Goal: Task Accomplishment & Management: Manage account settings

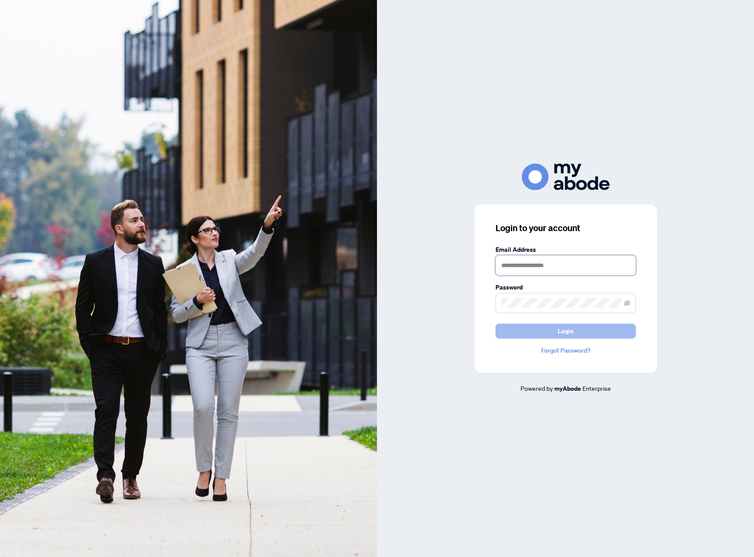
type input "**********"
click at [569, 336] on span "Login" at bounding box center [566, 331] width 16 height 14
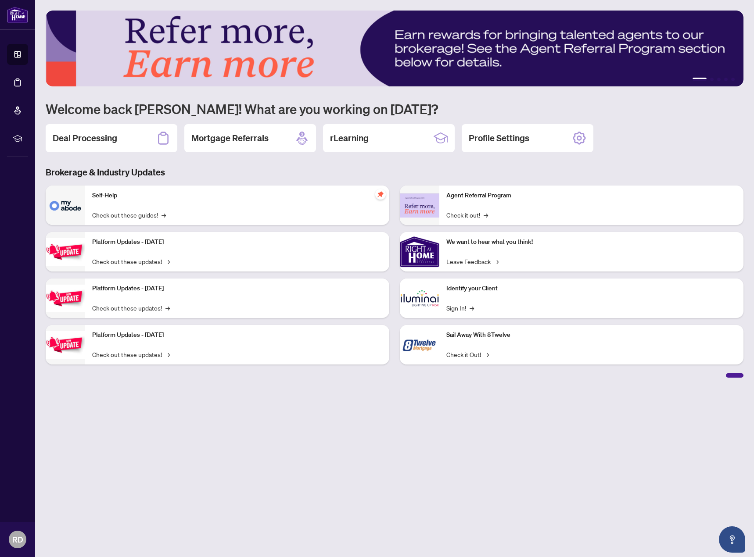
click at [120, 136] on div "Deal Processing" at bounding box center [112, 138] width 132 height 28
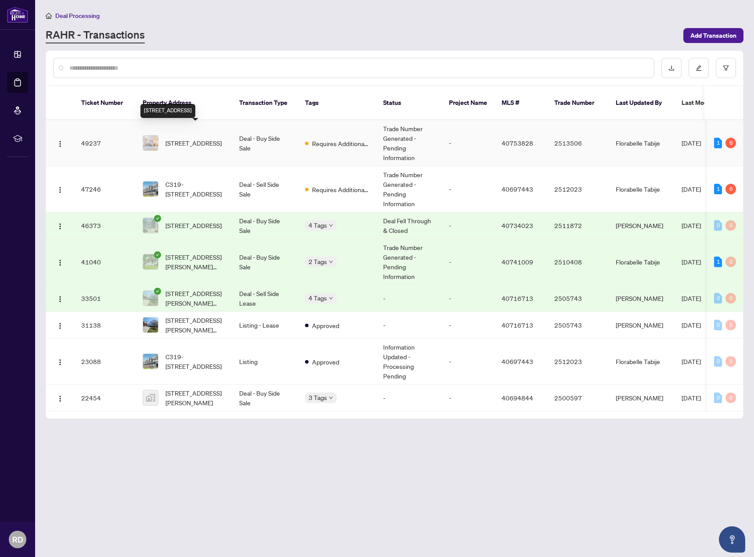
click at [200, 138] on span "17-175 Cedar Street, Cambridge, ON N1S 4X8, Canada" at bounding box center [193, 143] width 56 height 10
click at [206, 179] on span "C319-5260 Dundas Street, Burlington, ON L7L 0J7, Canada" at bounding box center [195, 188] width 60 height 19
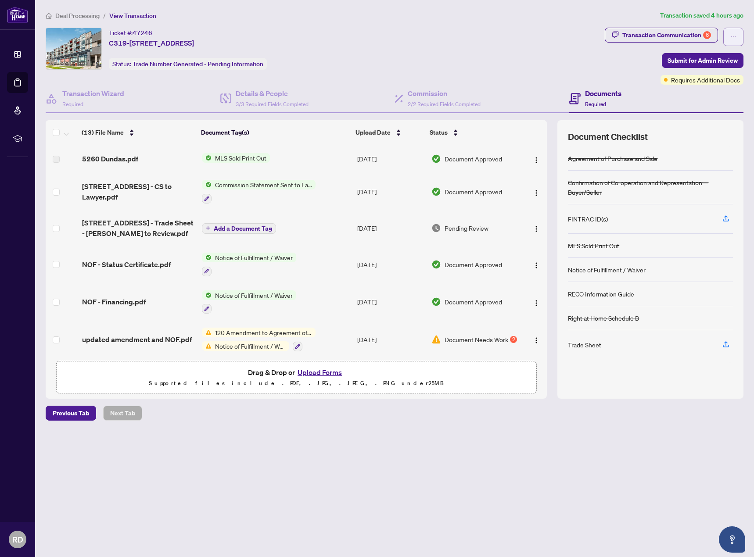
click at [736, 36] on icon "ellipsis" at bounding box center [733, 37] width 6 height 6
click at [685, 33] on div "Transaction Communication 6" at bounding box center [666, 35] width 89 height 14
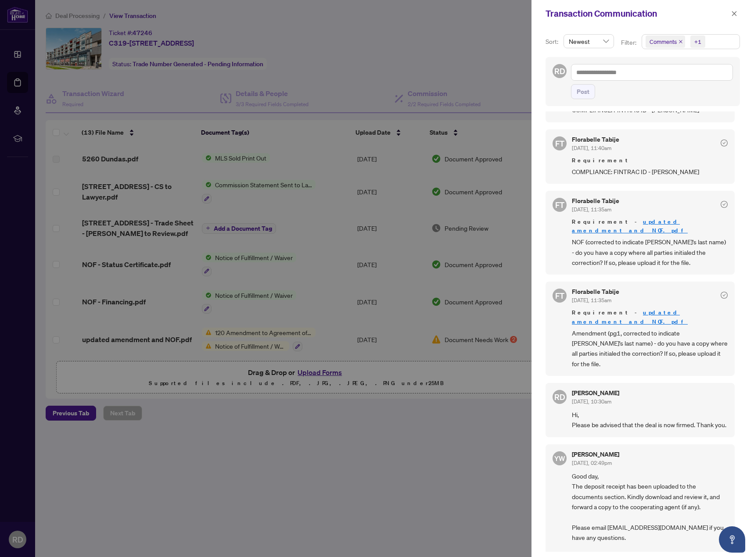
scroll to position [527, 0]
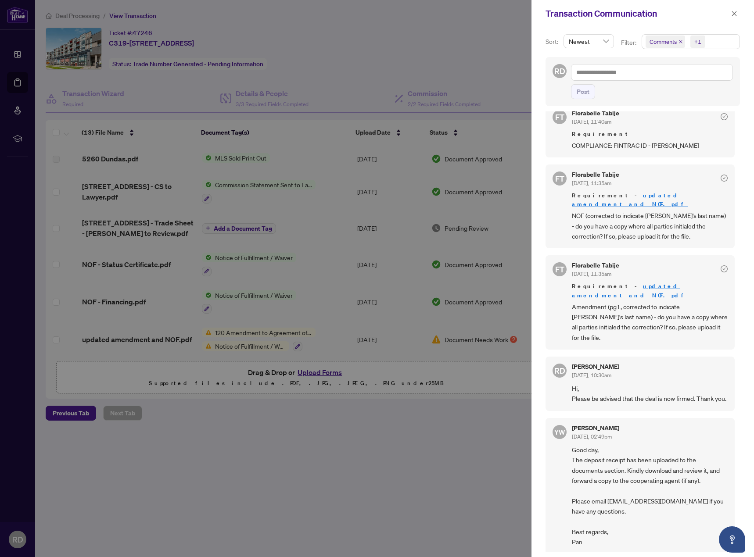
click at [80, 18] on div at bounding box center [377, 278] width 754 height 557
click at [82, 16] on div at bounding box center [377, 278] width 754 height 557
click at [729, 14] on button "button" at bounding box center [733, 13] width 11 height 11
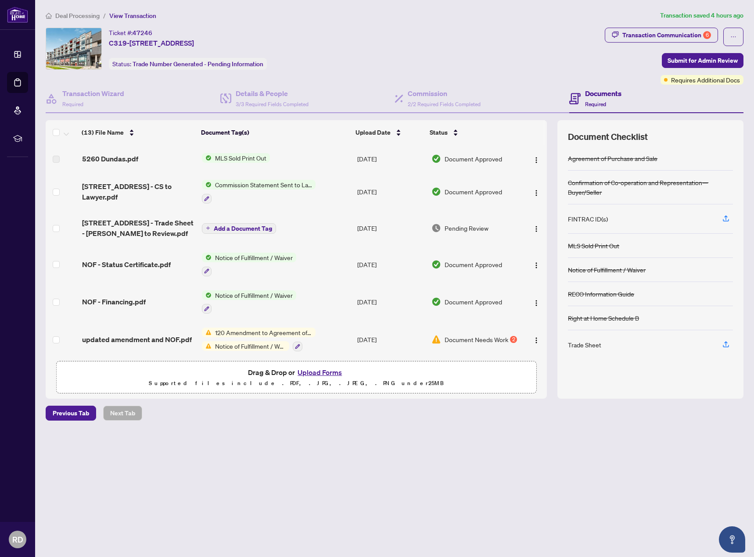
click at [81, 17] on span "Deal Processing" at bounding box center [77, 16] width 44 height 8
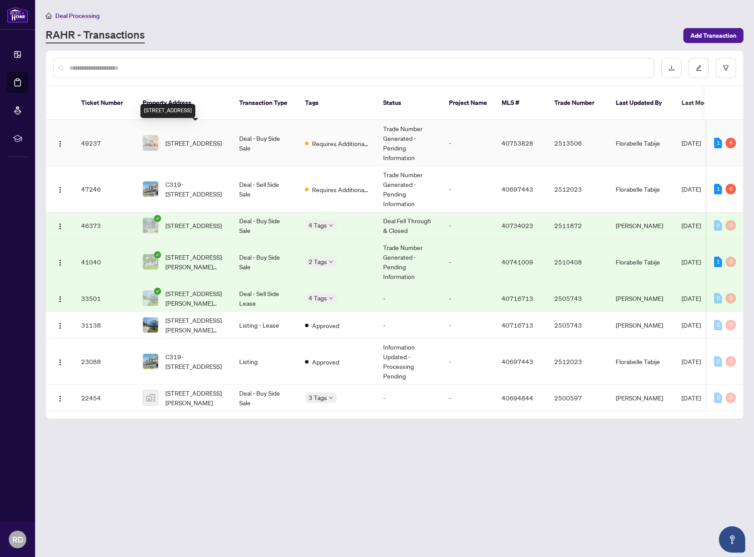
click at [191, 138] on span "17-175 Cedar Street, Cambridge, ON N1S 4X8, Canada" at bounding box center [193, 143] width 56 height 10
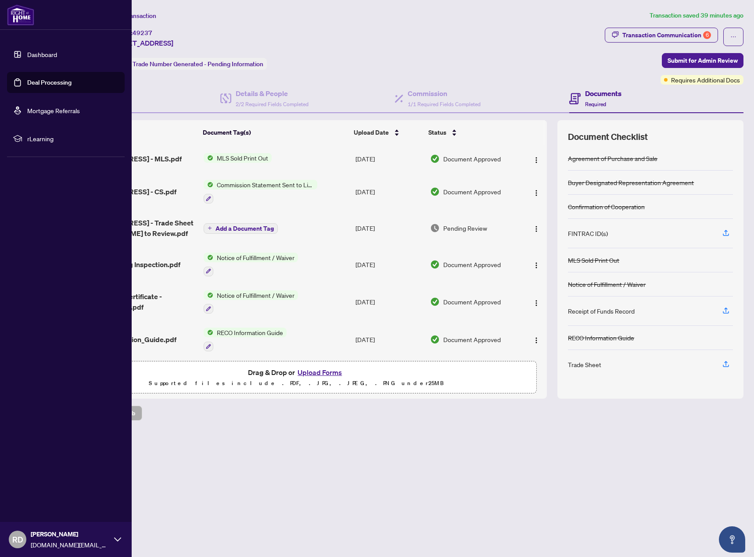
click at [34, 58] on link "Dashboard" at bounding box center [42, 54] width 30 height 8
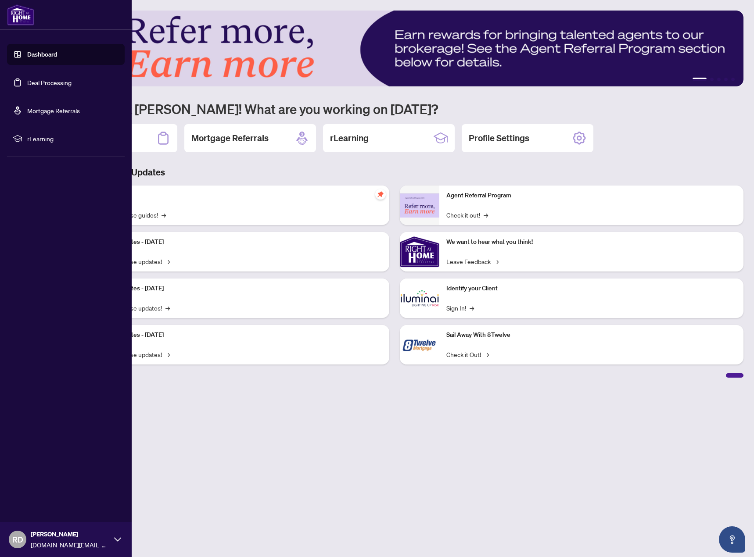
click at [38, 54] on link "Dashboard" at bounding box center [42, 54] width 30 height 8
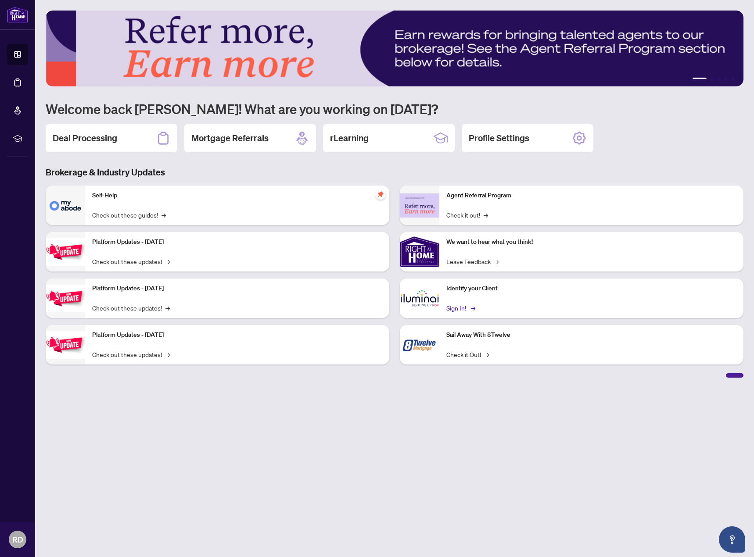
click at [462, 311] on link "Sign In! →" at bounding box center [460, 308] width 28 height 10
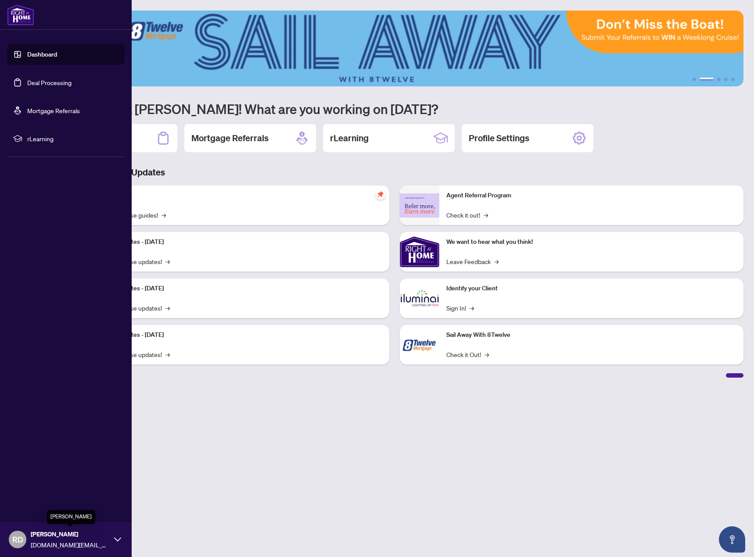
click at [46, 538] on span "Ranilo Dimayuga" at bounding box center [70, 535] width 79 height 10
click at [40, 488] on span "Logout" at bounding box center [35, 487] width 20 height 14
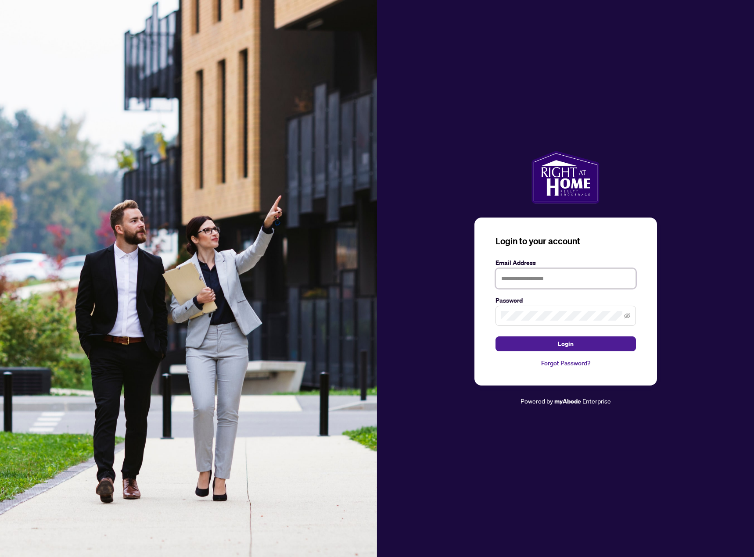
type input "**********"
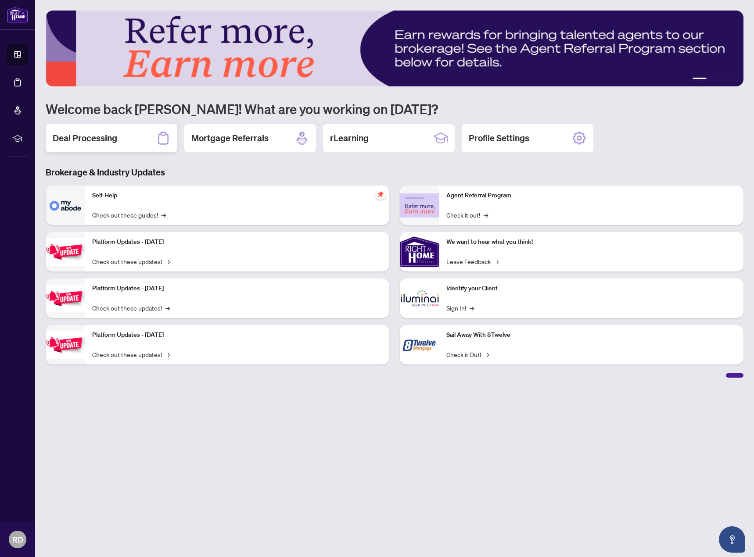
click at [106, 143] on h2 "Deal Processing" at bounding box center [85, 138] width 64 height 12
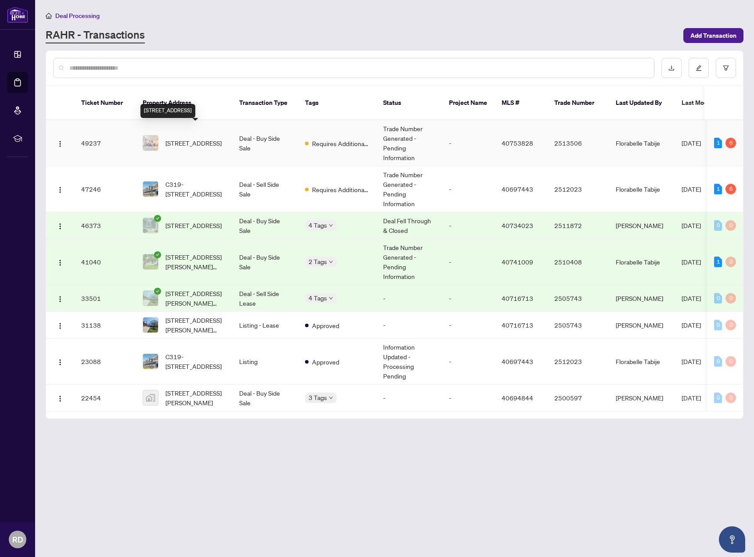
click at [207, 138] on span "17-175 Cedar Street, Cambridge, ON N1S 4X8, Canada" at bounding box center [193, 143] width 56 height 10
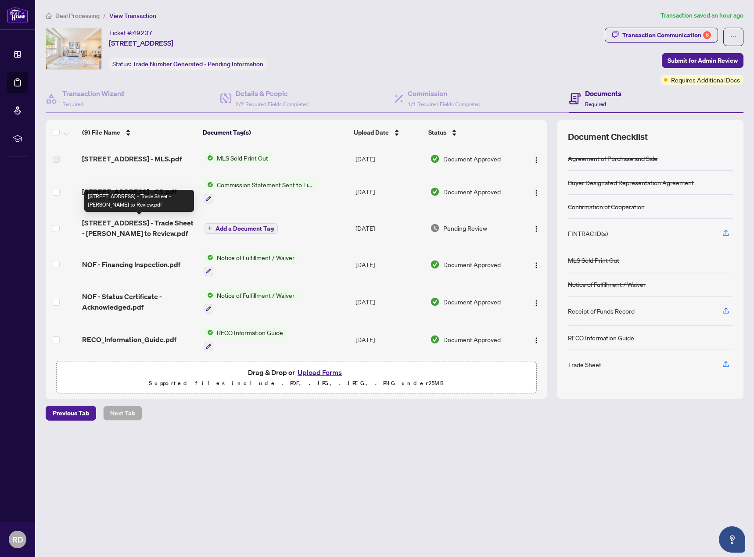
click at [158, 221] on span "175 Cedar St 17 - Trade Sheet - Ranilo to Review.pdf" at bounding box center [139, 228] width 114 height 21
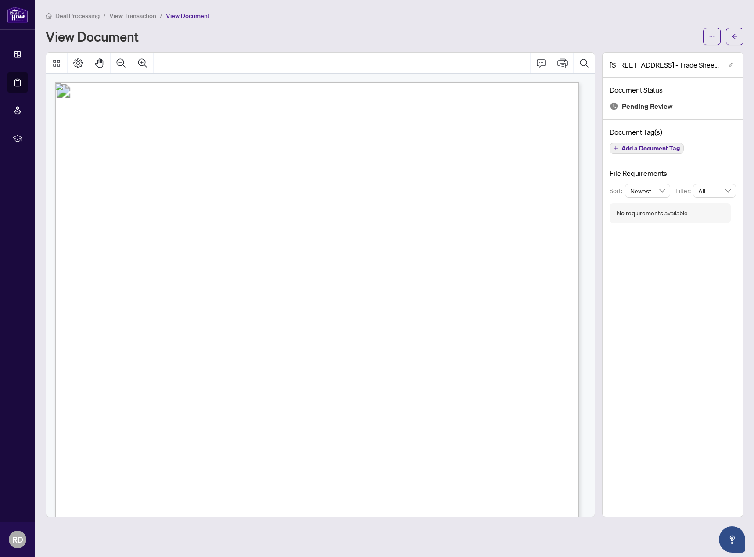
click at [129, 16] on span "View Transaction" at bounding box center [132, 16] width 47 height 8
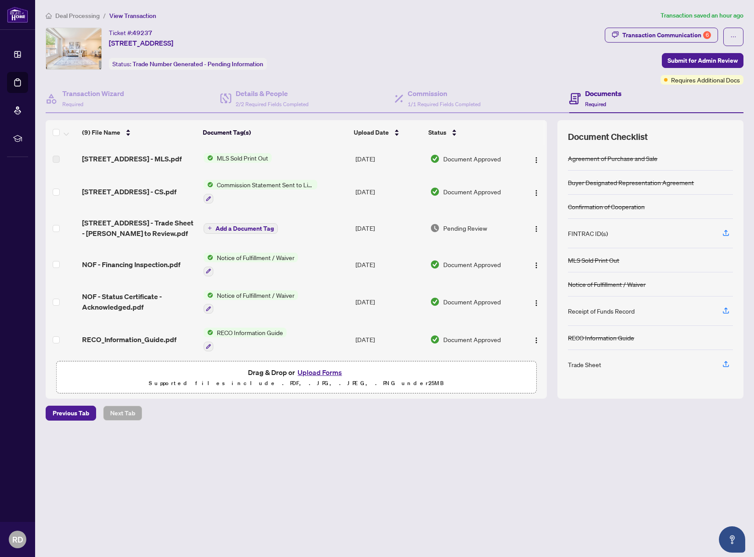
click at [91, 17] on span "Deal Processing" at bounding box center [77, 16] width 44 height 8
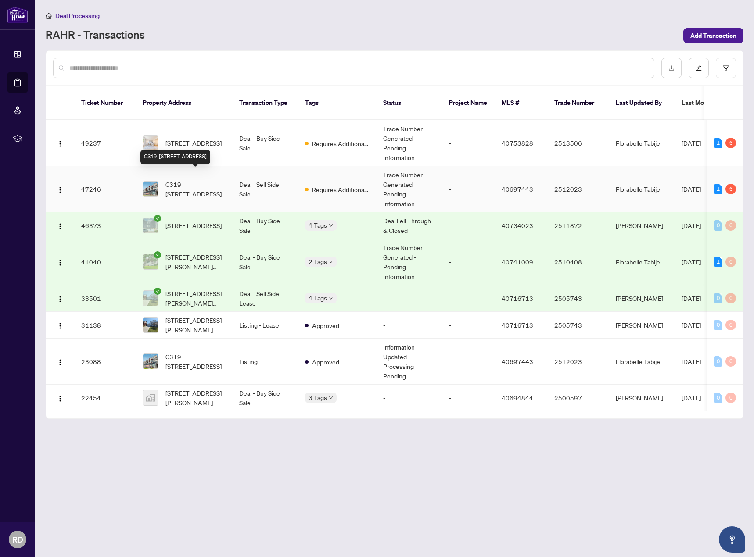
click at [183, 185] on span "C319-5260 Dundas Street, Burlington, ON L7L 0J7, Canada" at bounding box center [195, 188] width 60 height 19
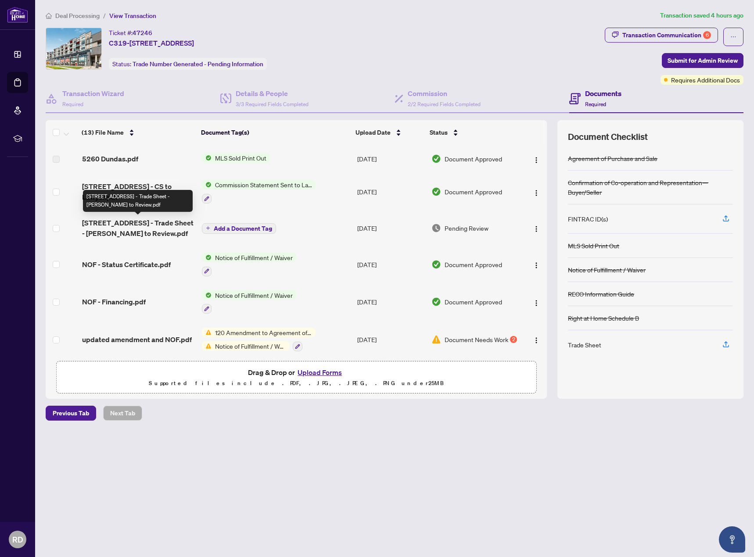
click at [165, 233] on span "5260 Dundas St C319 - Trade Sheet - Ranilo to Review.pdf" at bounding box center [138, 228] width 113 height 21
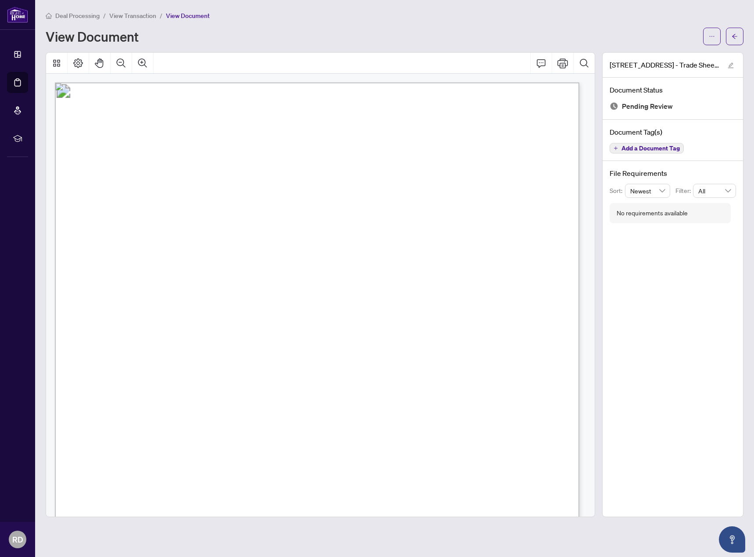
click at [130, 16] on span "View Transaction" at bounding box center [132, 16] width 47 height 8
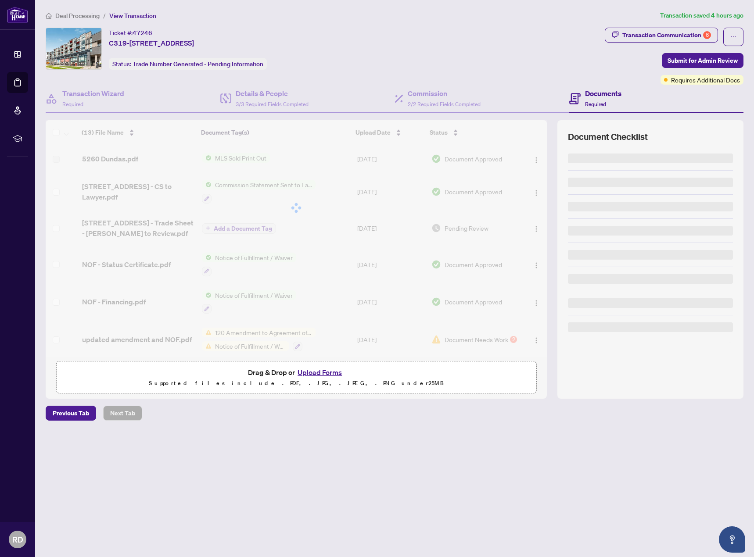
click at [82, 14] on span "Deal Processing" at bounding box center [77, 16] width 44 height 8
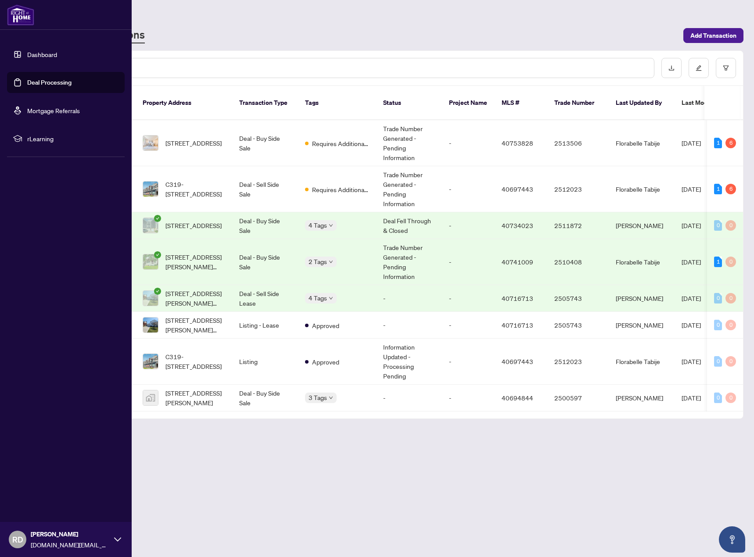
click at [22, 541] on span "RD" at bounding box center [17, 540] width 11 height 12
click at [42, 487] on span "Logout" at bounding box center [35, 487] width 20 height 14
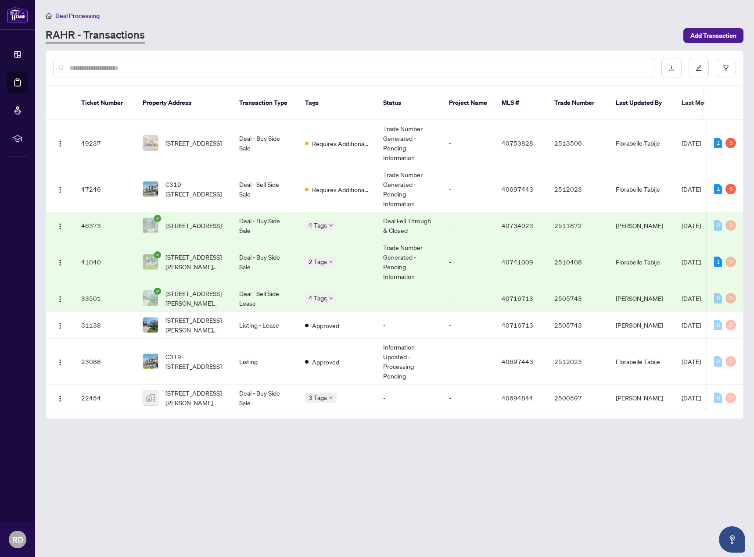
click at [336, 464] on body "Dashboard Deal Processing Mortgage Referrals rLearning RD Ranilo Dimayuga rdima…" at bounding box center [377, 278] width 754 height 557
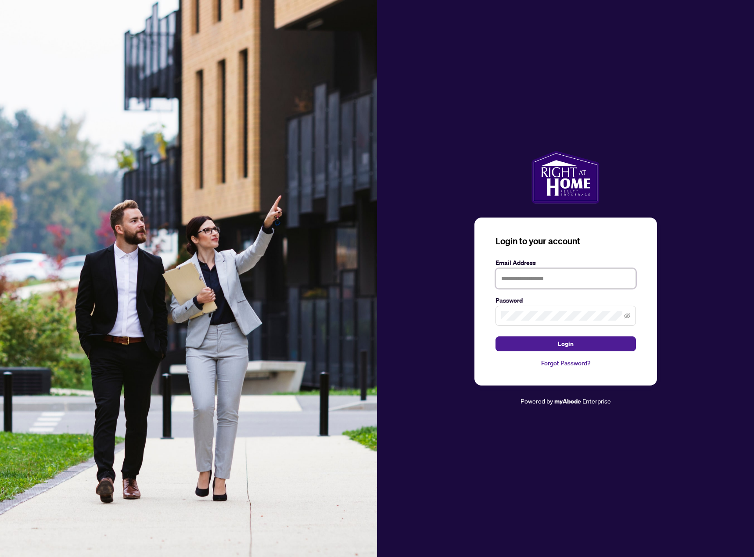
type input "**********"
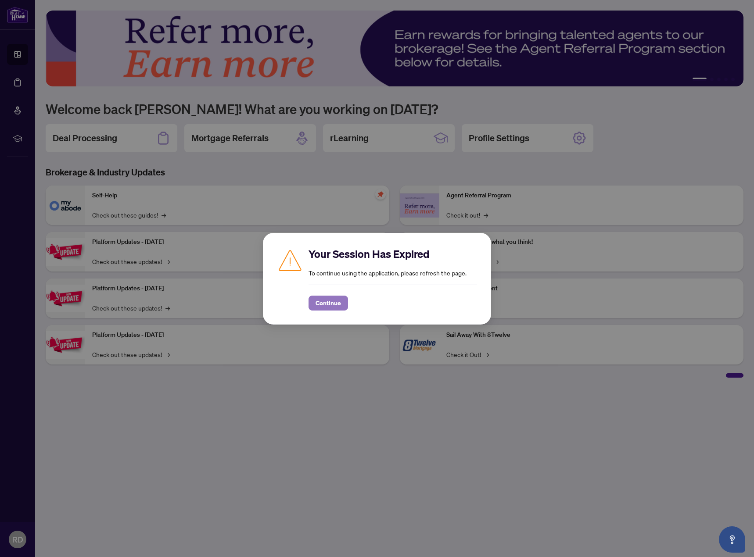
click at [327, 302] on span "Continue" at bounding box center [327, 303] width 25 height 14
